Goal: Information Seeking & Learning: Learn about a topic

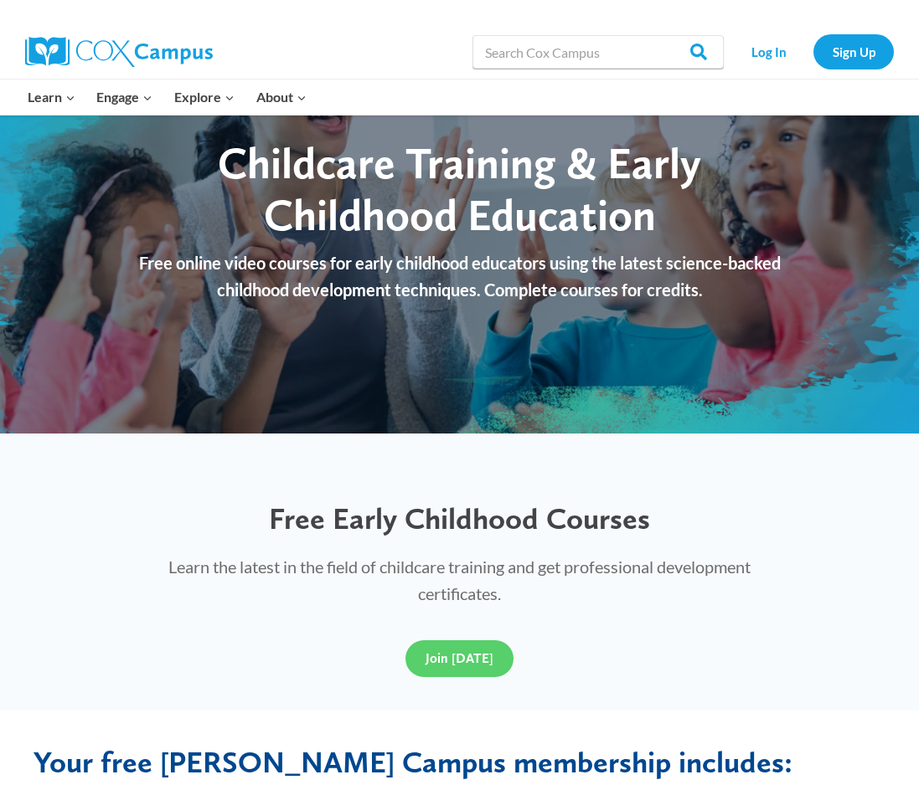
scroll to position [335, 0]
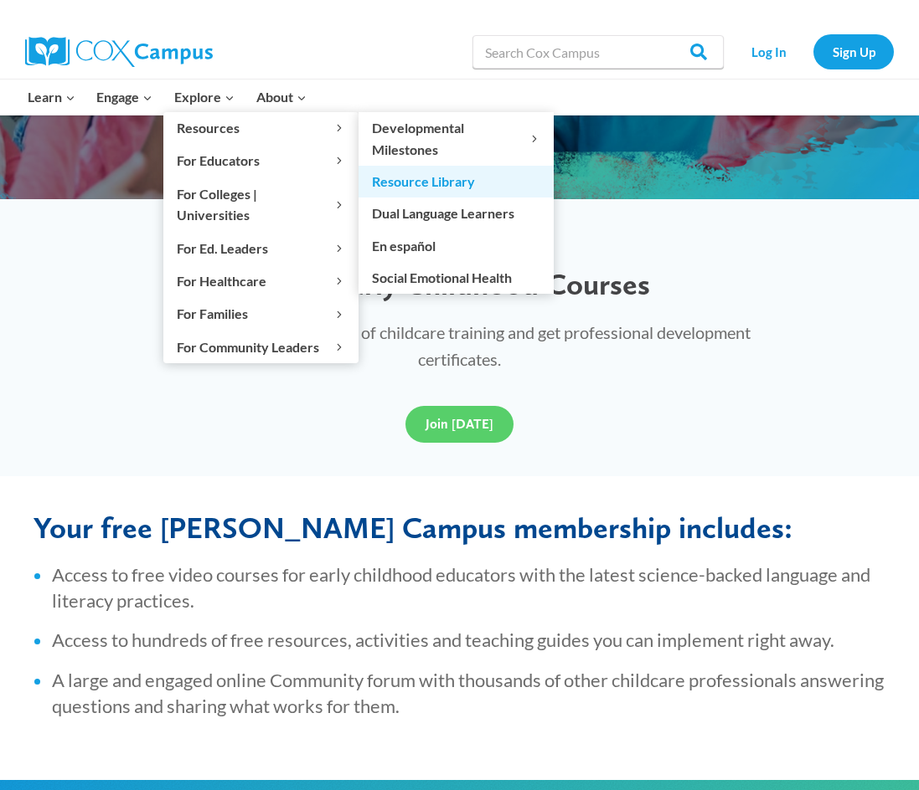
click at [411, 178] on link "Resource Library" at bounding box center [455, 182] width 195 height 32
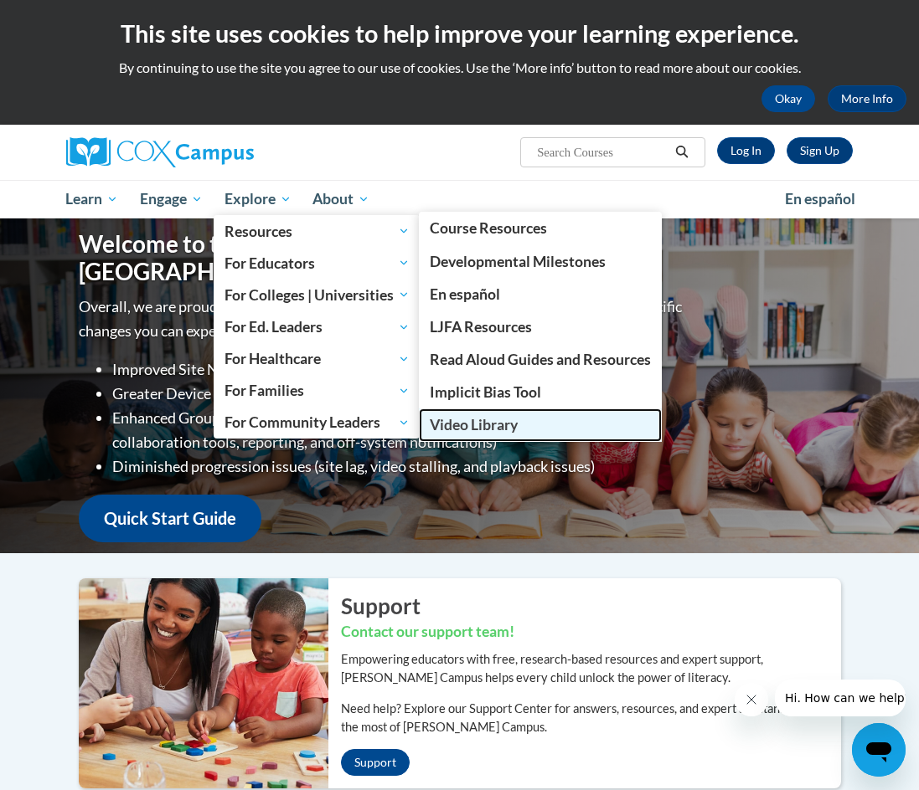
click at [476, 431] on span "Video Library" at bounding box center [474, 425] width 88 height 18
